Goal: Task Accomplishment & Management: Manage account settings

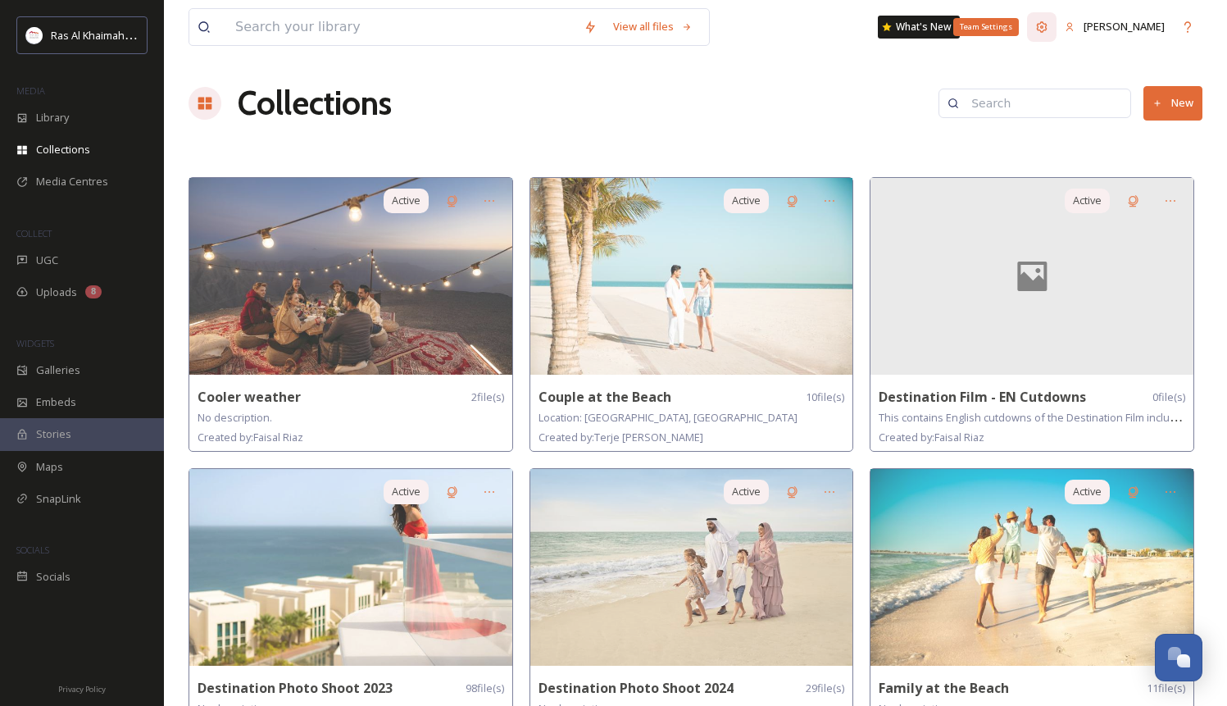
click at [1048, 24] on icon at bounding box center [1042, 26] width 11 height 11
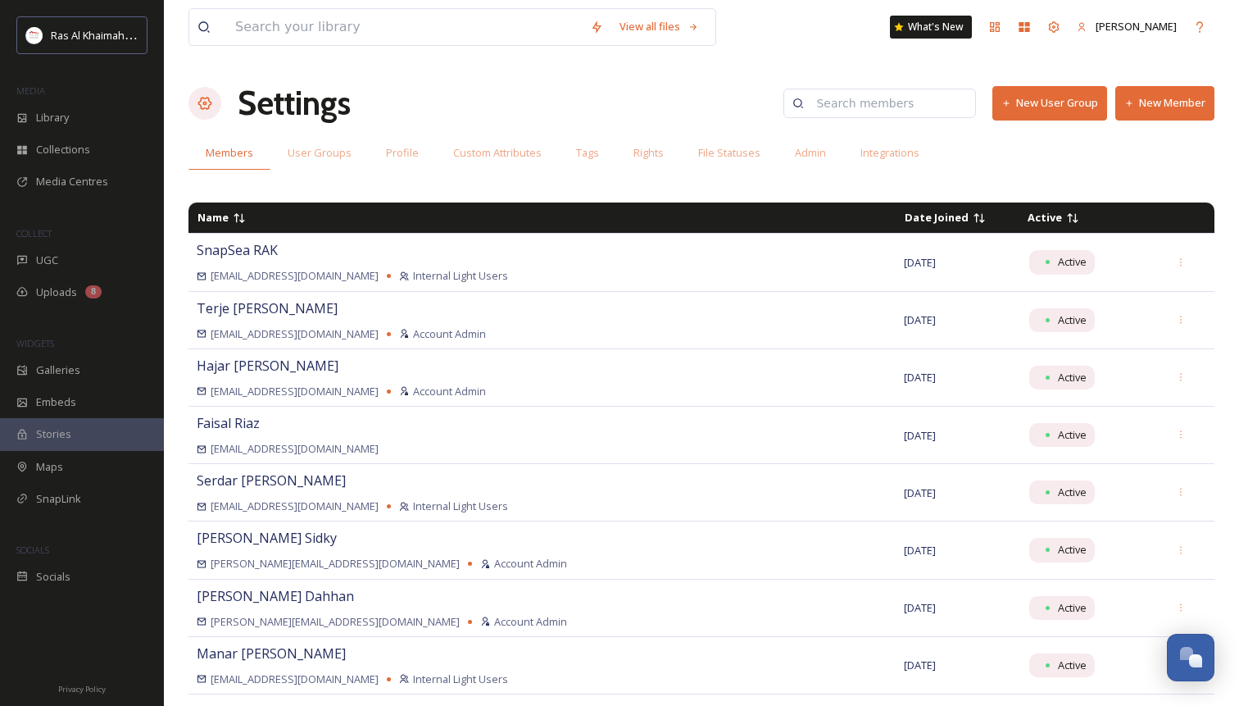
click at [1157, 83] on div "Settings New User Group New Member" at bounding box center [702, 103] width 1026 height 49
click at [1162, 106] on button "New Member" at bounding box center [1165, 103] width 99 height 34
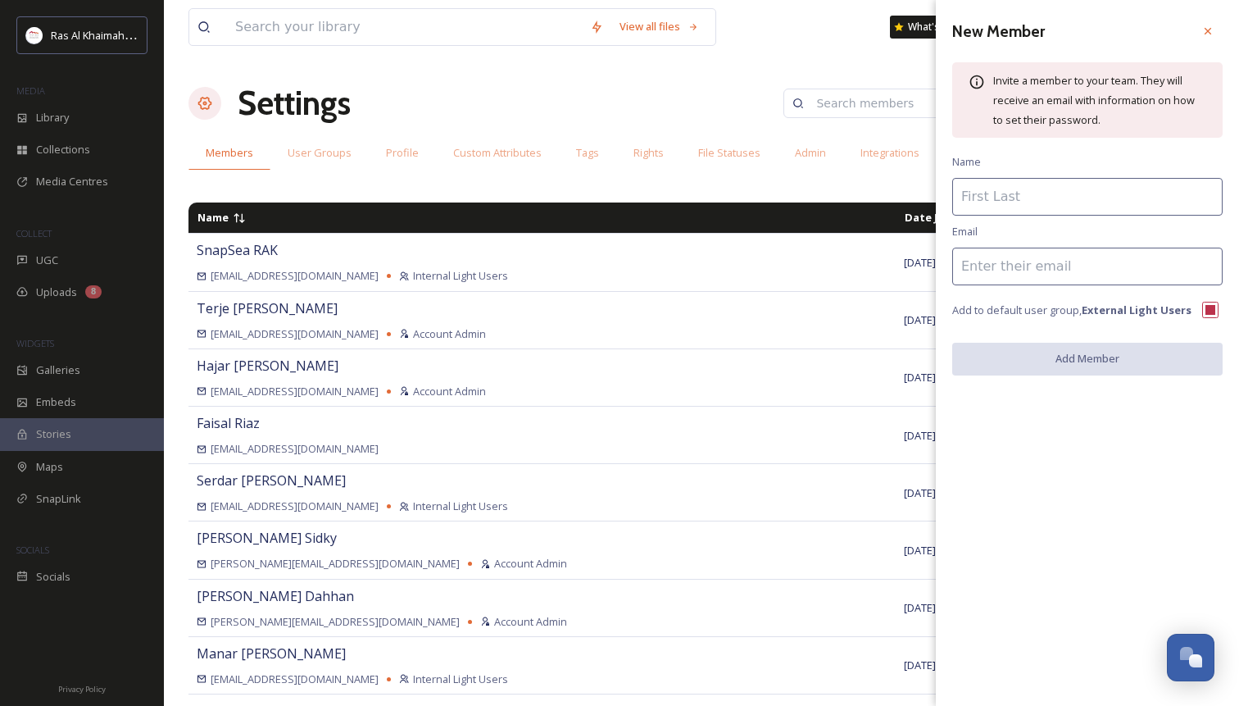
click at [1061, 191] on input at bounding box center [1088, 197] width 271 height 38
type input "[PERSON_NAME]"
click at [1030, 279] on input at bounding box center [1088, 267] width 271 height 38
paste input ""[PERSON_NAME]" <[PERSON_NAME][EMAIL_ADDRESS][DOMAIN_NAME]>"
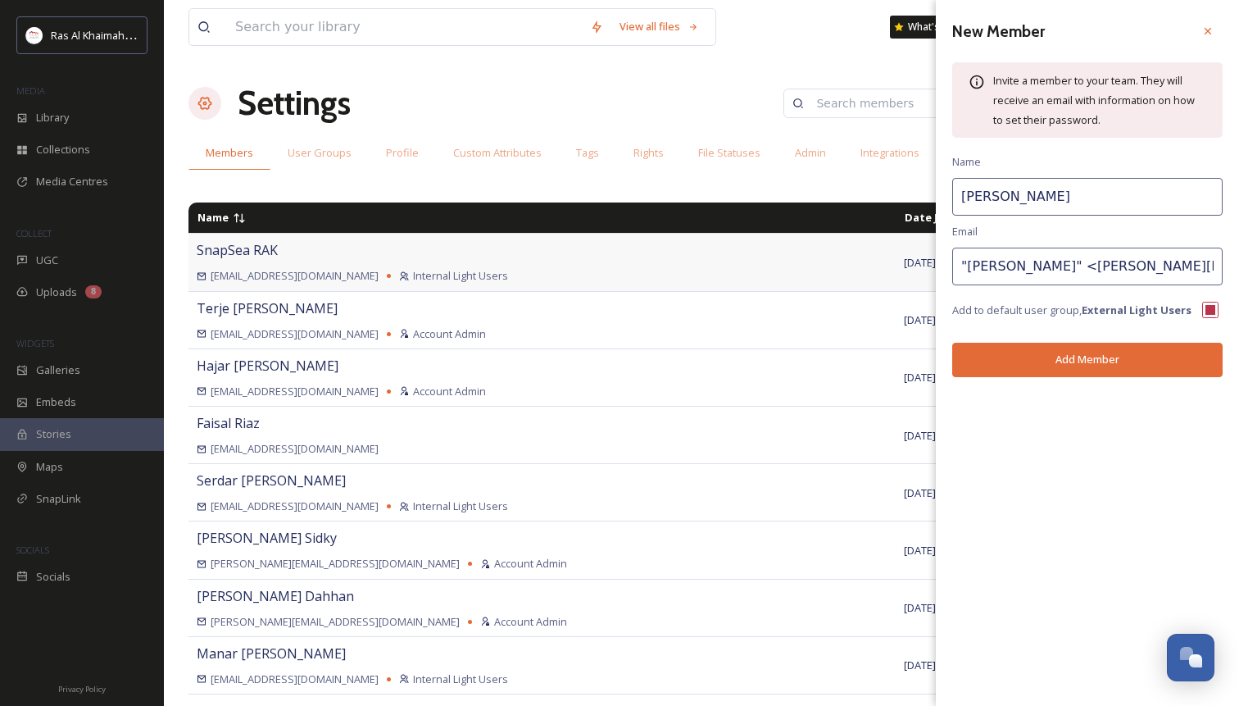
drag, startPoint x: 1038, startPoint y: 266, endPoint x: 681, endPoint y: 248, distance: 357.0
click at [681, 248] on div "View all files What's New Emma Settings New User Group New Member Members User …" at bounding box center [701, 353] width 1075 height 706
click at [1151, 268] on input "[PERSON_NAME][EMAIL_ADDRESS][DOMAIN_NAME]>" at bounding box center [1088, 267] width 271 height 38
type input "[PERSON_NAME][EMAIL_ADDRESS][DOMAIN_NAME]"
click at [1103, 357] on button "Add Member" at bounding box center [1088, 360] width 271 height 34
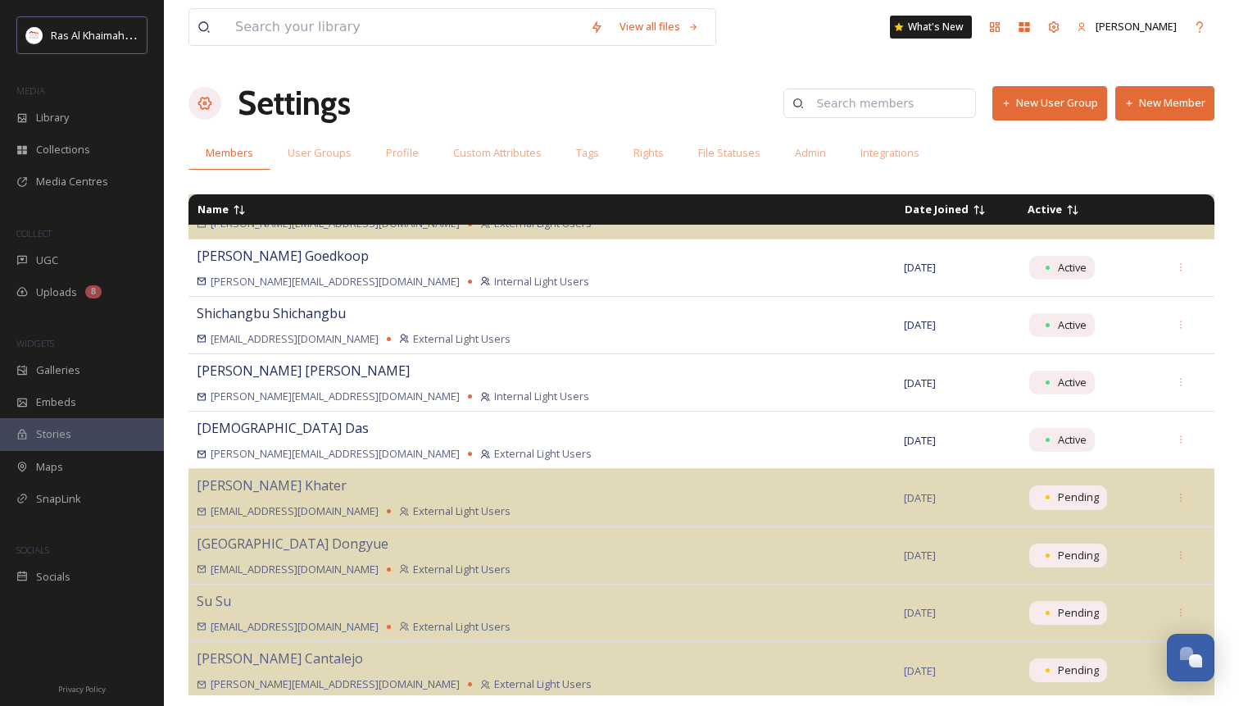
scroll to position [1724, 0]
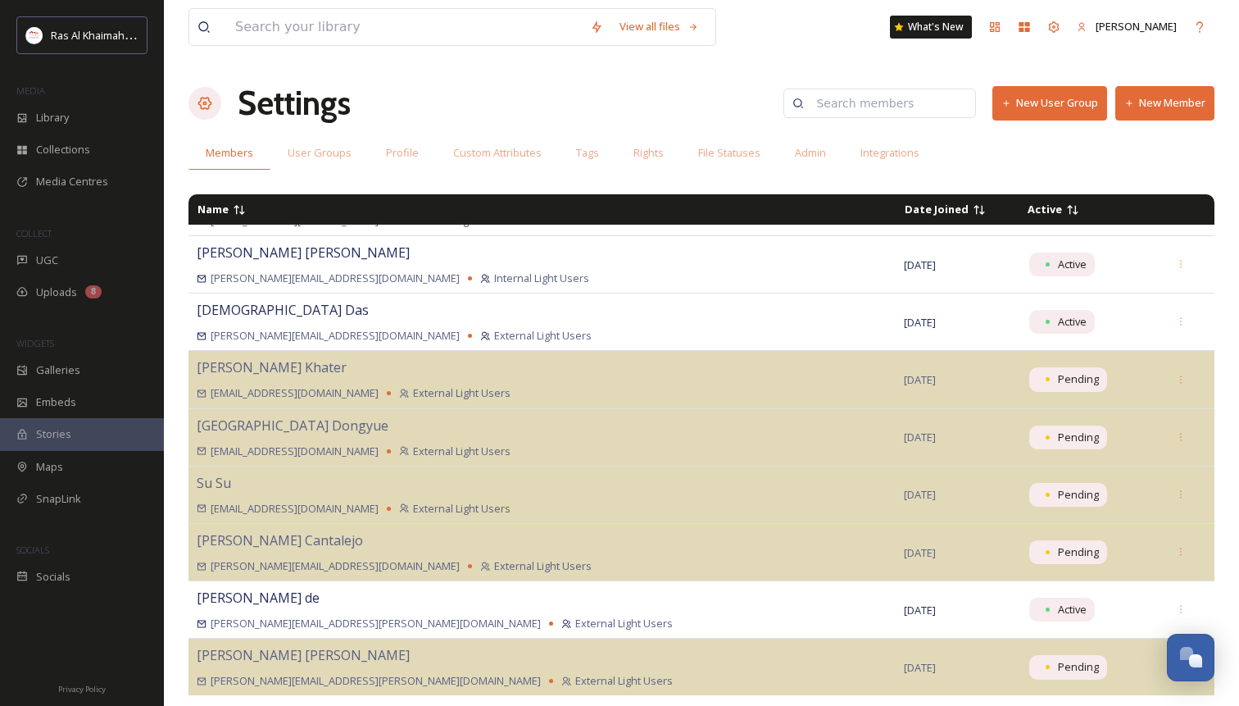
click at [861, 100] on input at bounding box center [887, 103] width 159 height 33
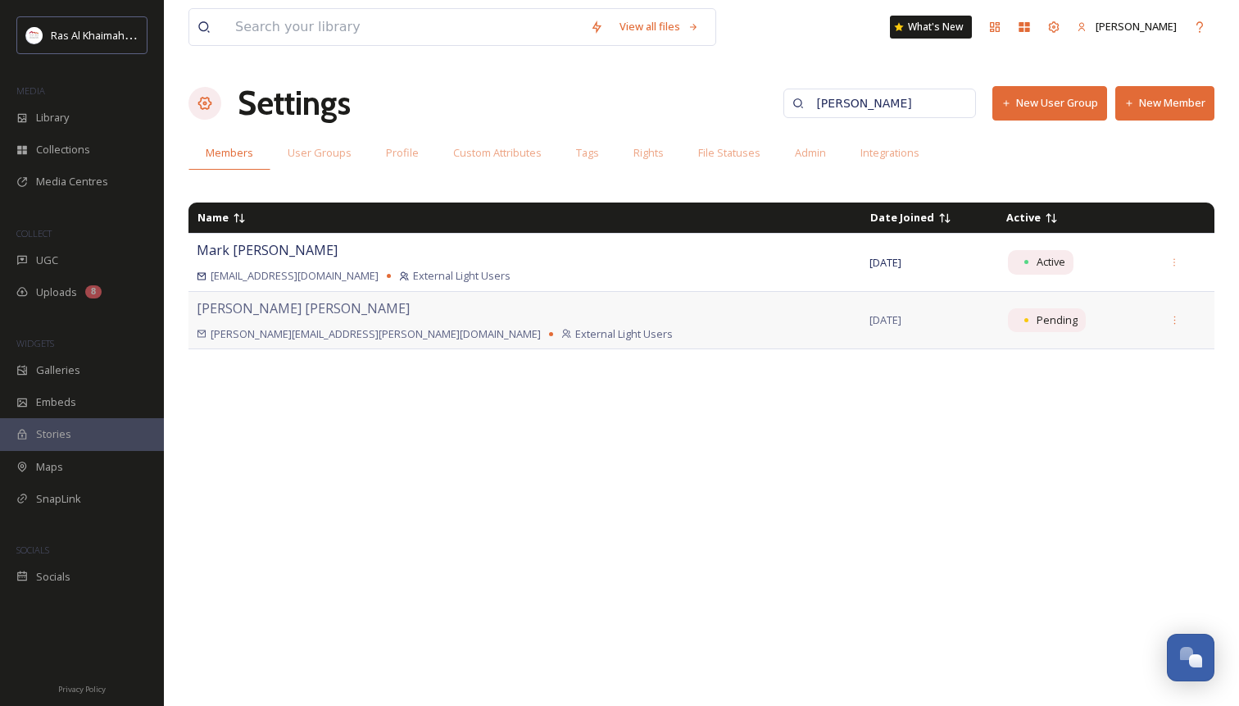
click at [727, 316] on div "[PERSON_NAME] [PERSON_NAME][EMAIL_ADDRESS][PERSON_NAME][DOMAIN_NAME] External L…" at bounding box center [525, 319] width 657 height 43
click at [1170, 324] on icon at bounding box center [1175, 320] width 11 height 11
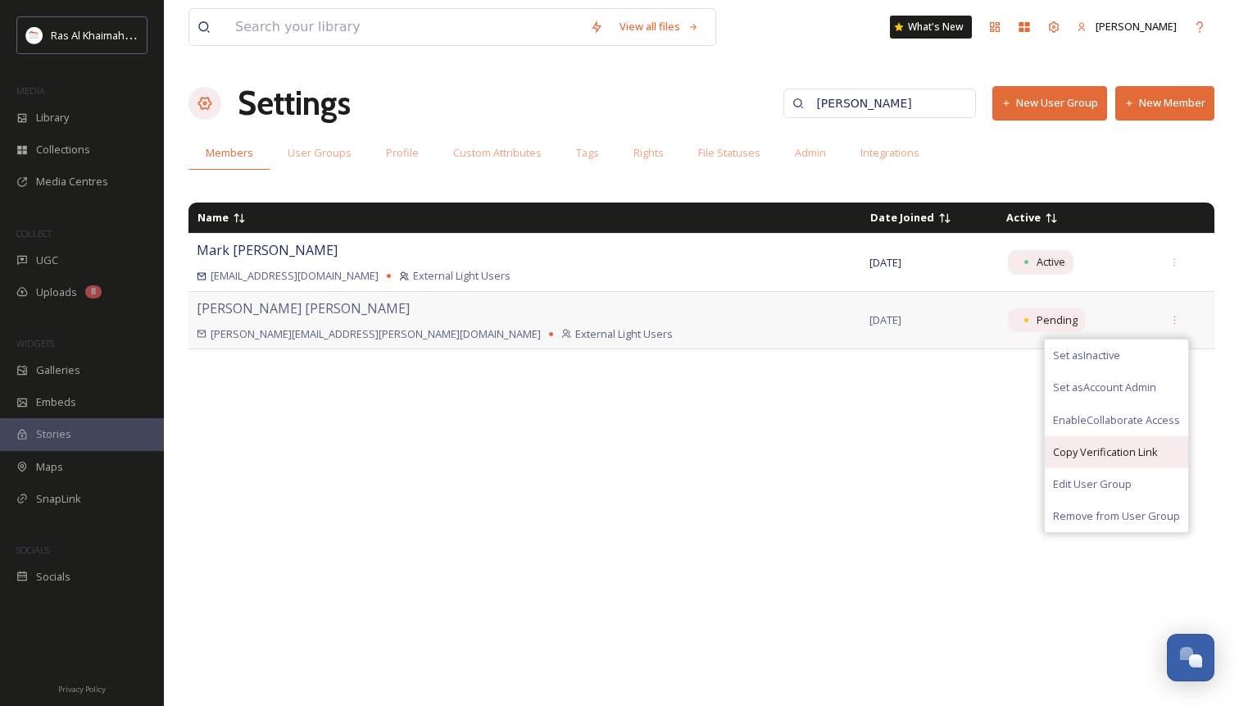
click at [1089, 452] on span "Copy Verification Link" at bounding box center [1105, 452] width 105 height 16
click at [925, 103] on input "[PERSON_NAME]" at bounding box center [887, 103] width 159 height 33
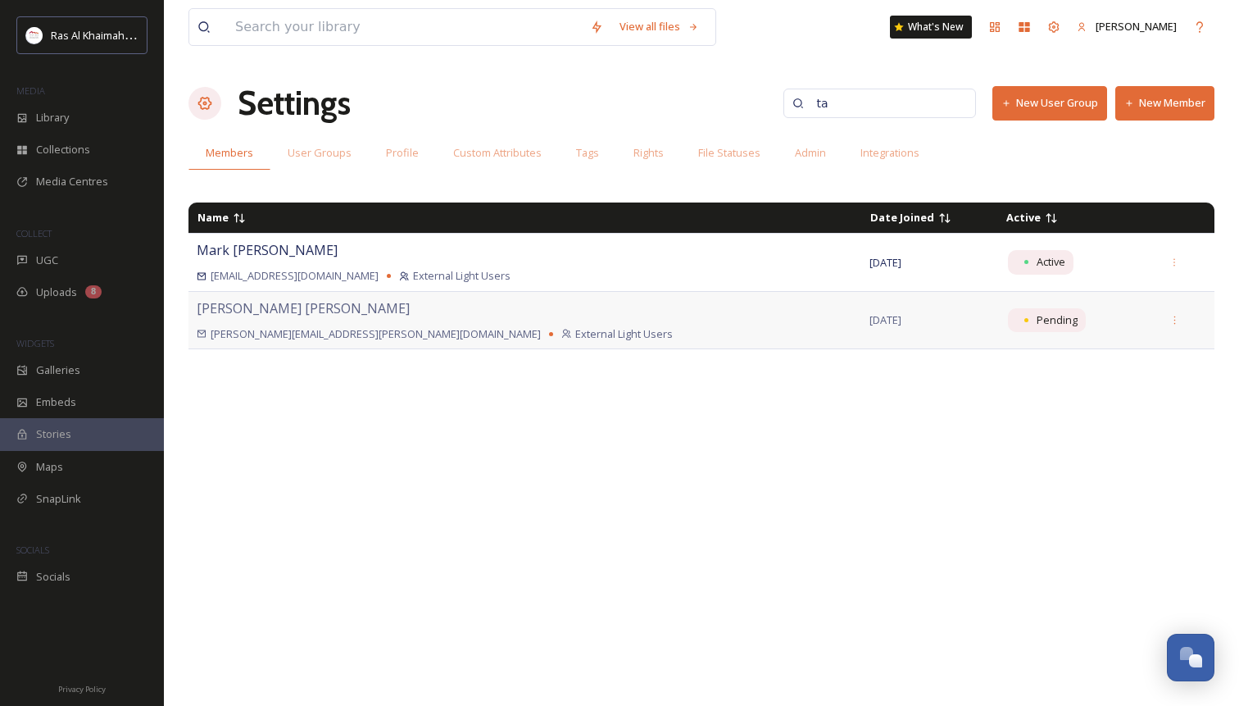
type input "t"
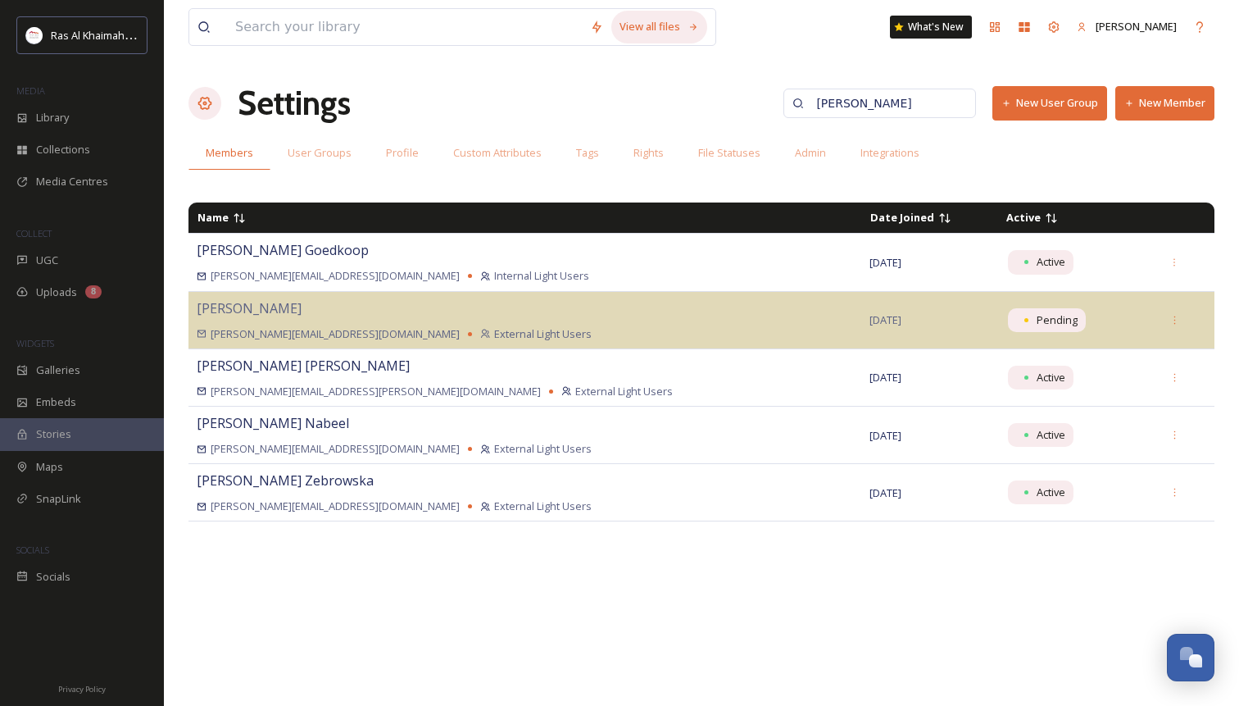
type input "[PERSON_NAME]"
